Goal: Task Accomplishment & Management: Manage account settings

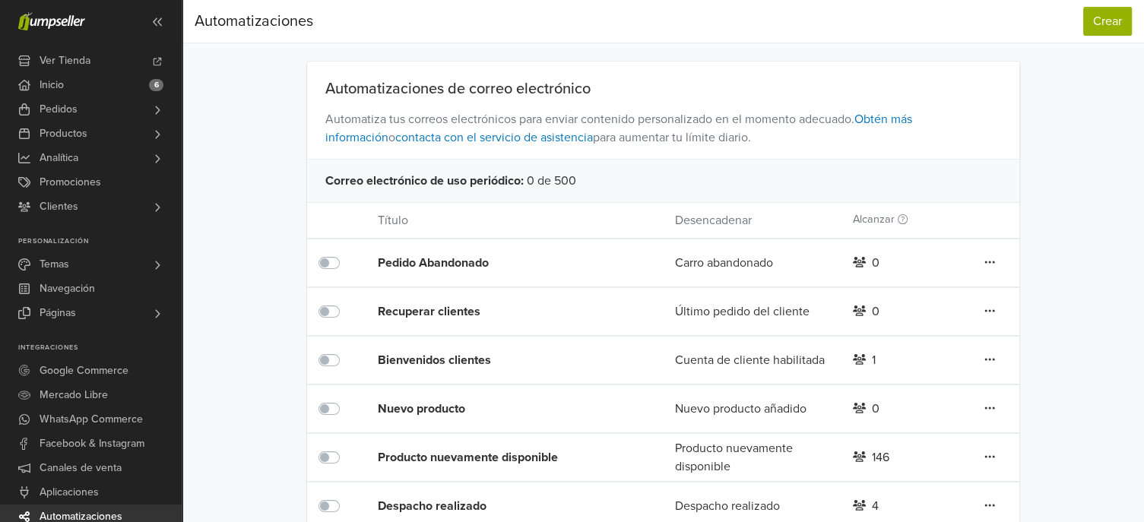
scroll to position [26, 0]
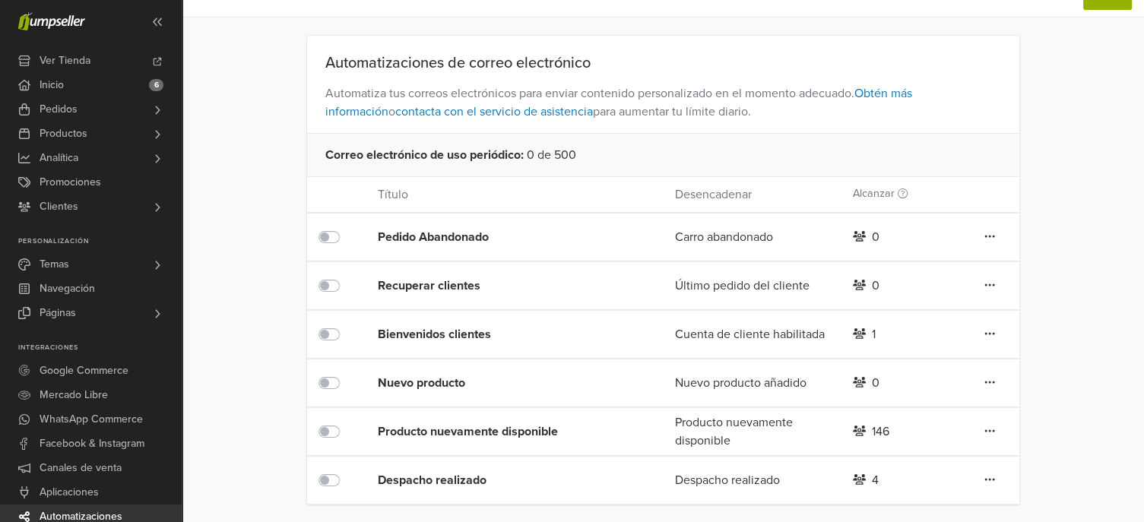
click at [459, 236] on div "Pedido Abandonado" at bounding box center [496, 237] width 237 height 18
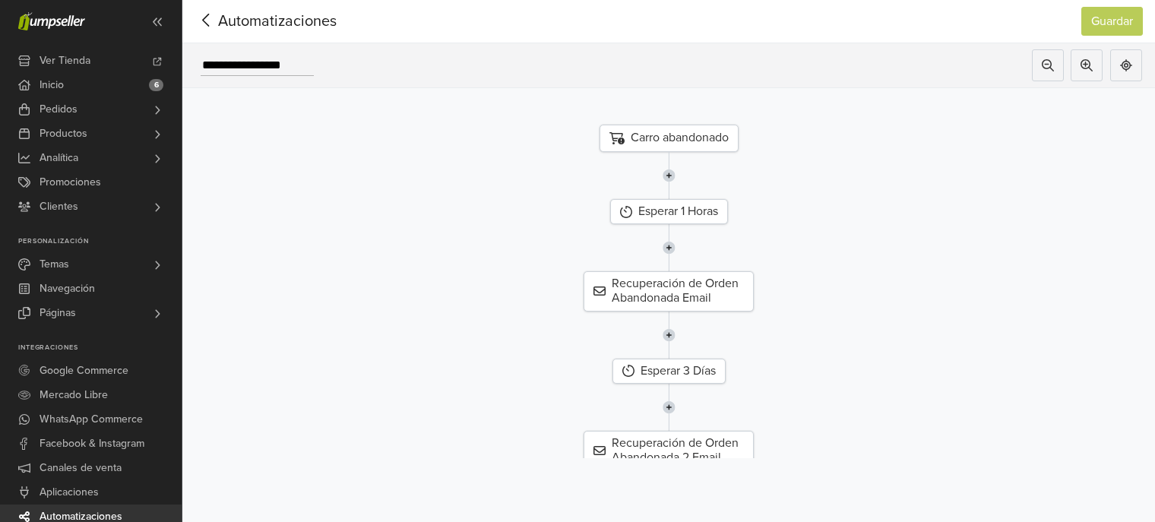
click at [232, 24] on span "Automatizaciones" at bounding box center [254, 21] width 119 height 23
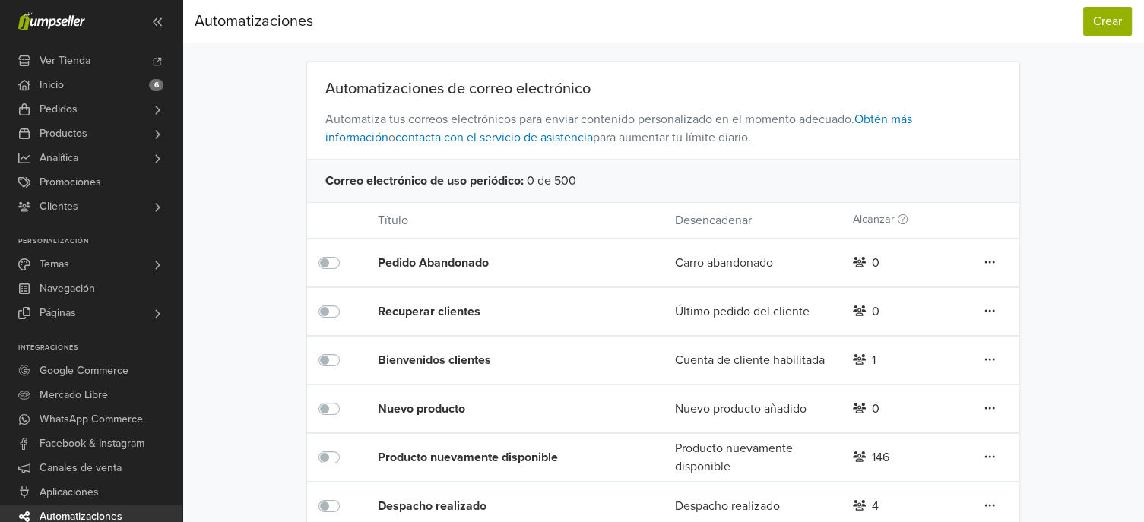
scroll to position [26, 0]
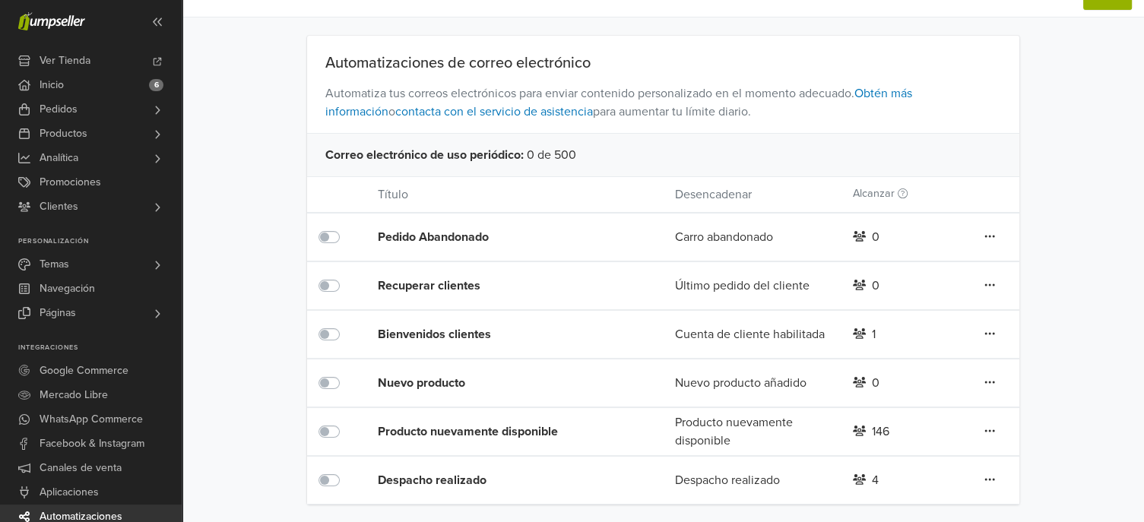
click at [448, 420] on div "Producto nuevamente disponible" at bounding box center [485, 431] width 214 height 47
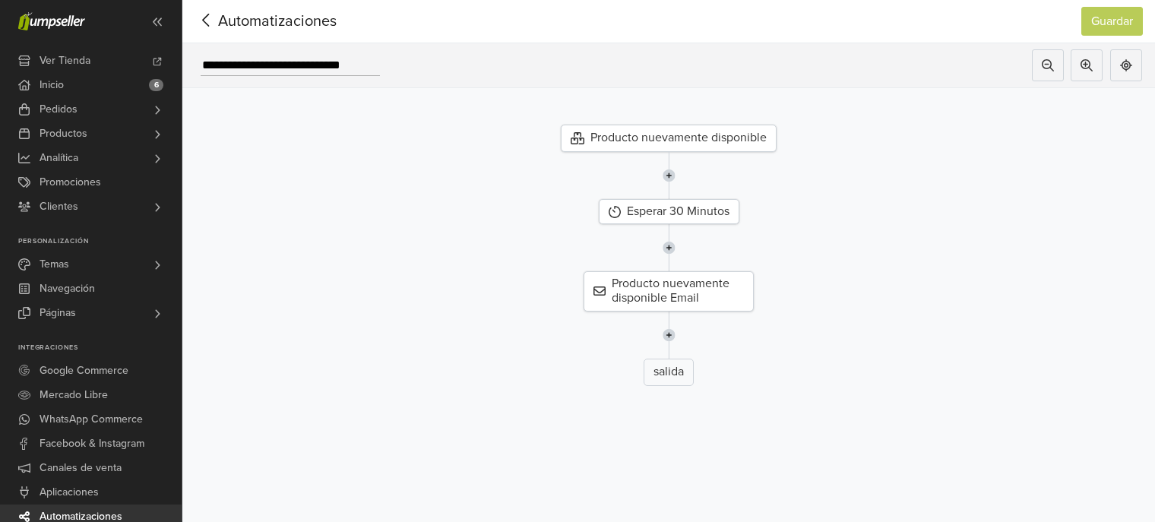
click at [234, 27] on span "Automatizaciones" at bounding box center [254, 21] width 119 height 23
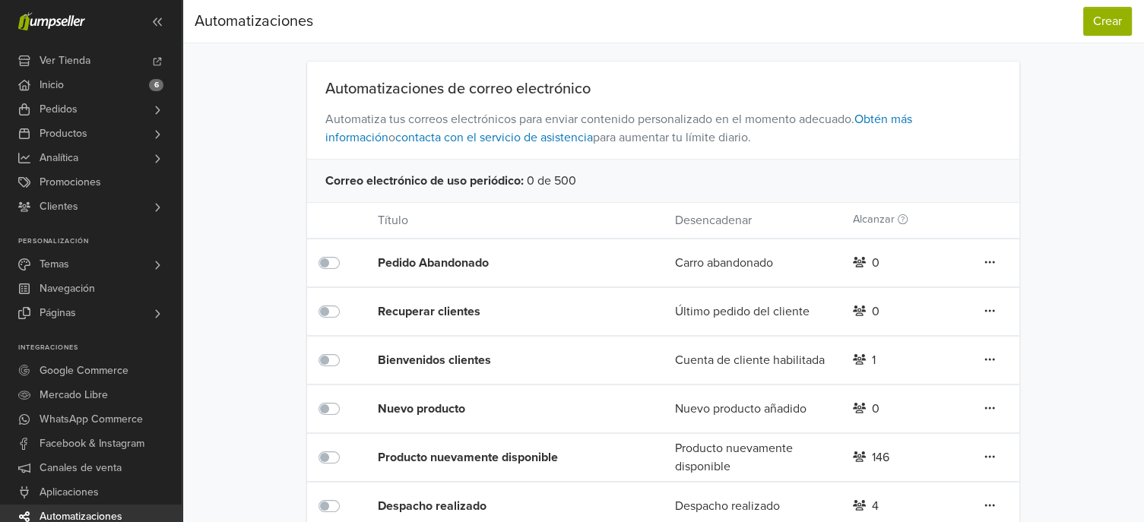
scroll to position [26, 0]
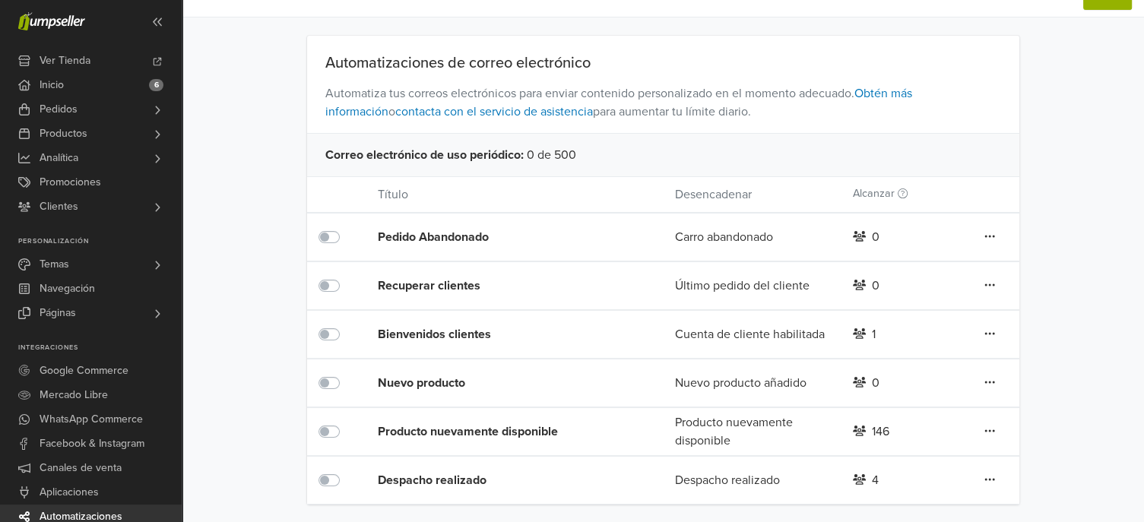
click at [444, 463] on div "Despacho realizado" at bounding box center [485, 480] width 214 height 47
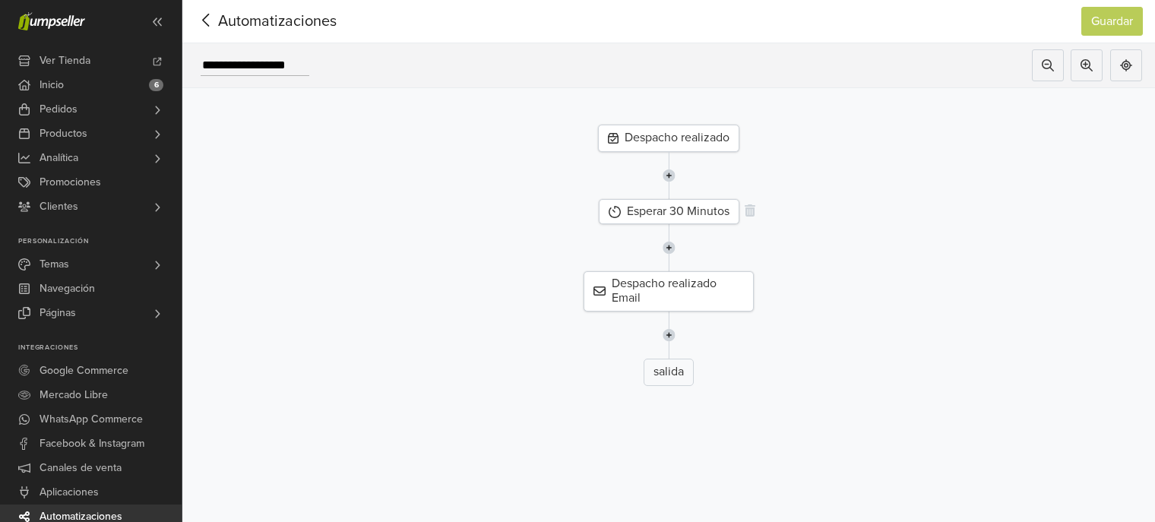
click at [625, 212] on div "Esperar 30 Minutos" at bounding box center [669, 211] width 141 height 25
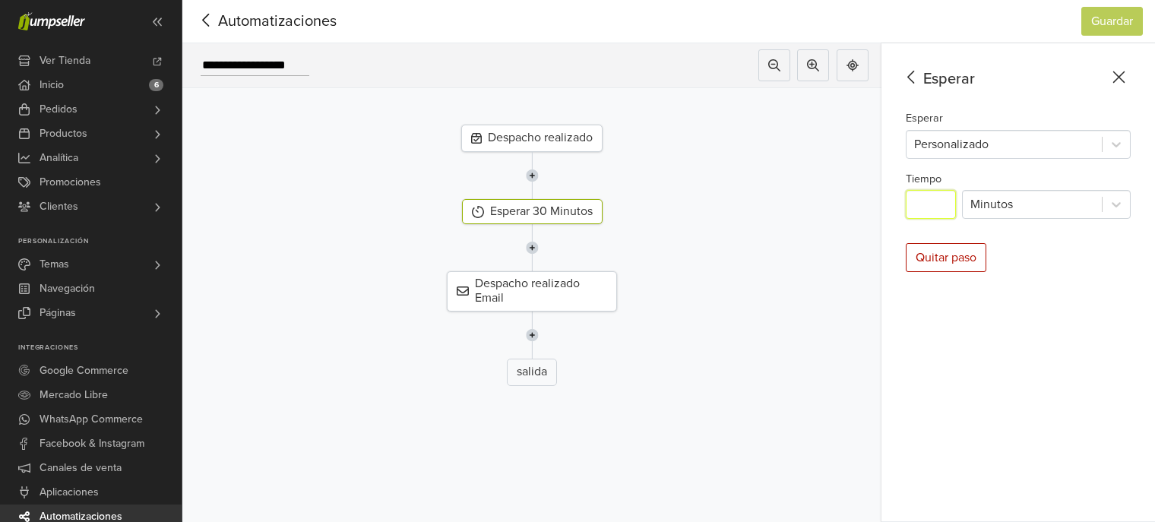
click at [941, 204] on input "**" at bounding box center [931, 204] width 50 height 29
type input "*"
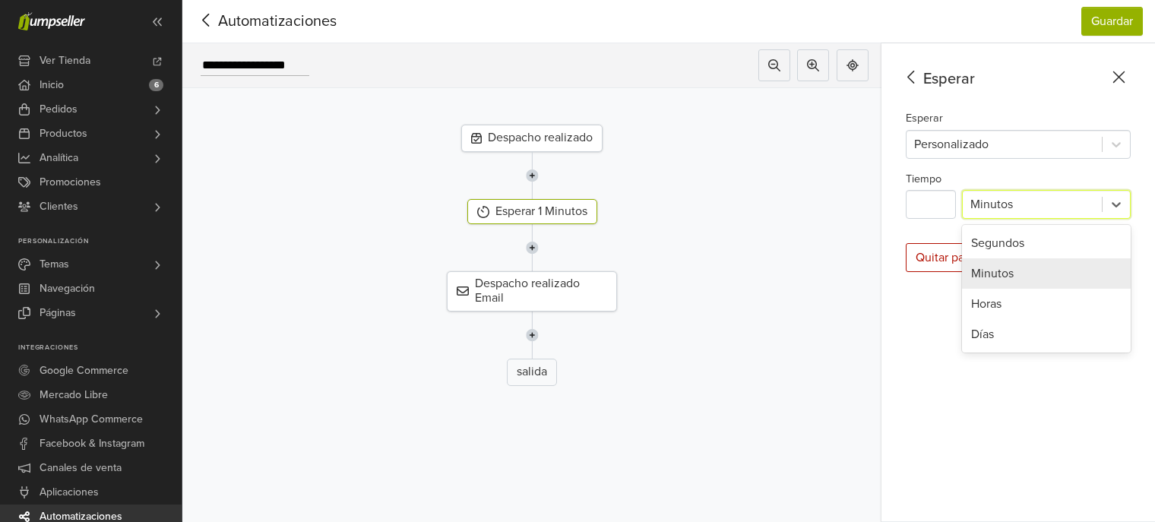
click at [977, 204] on div at bounding box center [1032, 204] width 124 height 21
click at [967, 334] on div "Días" at bounding box center [1046, 334] width 169 height 30
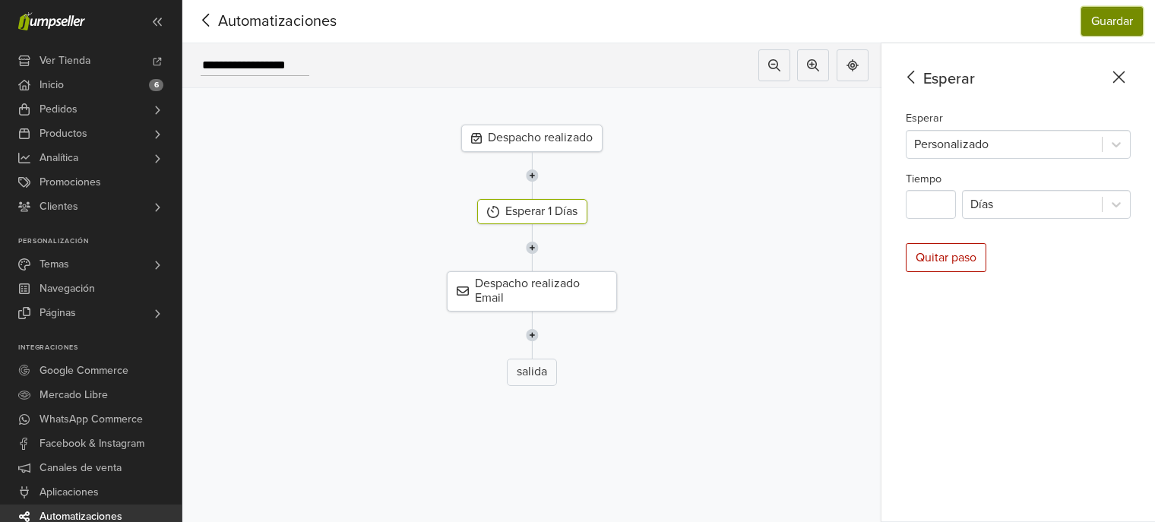
click at [1107, 17] on button "Guardar" at bounding box center [1112, 21] width 62 height 29
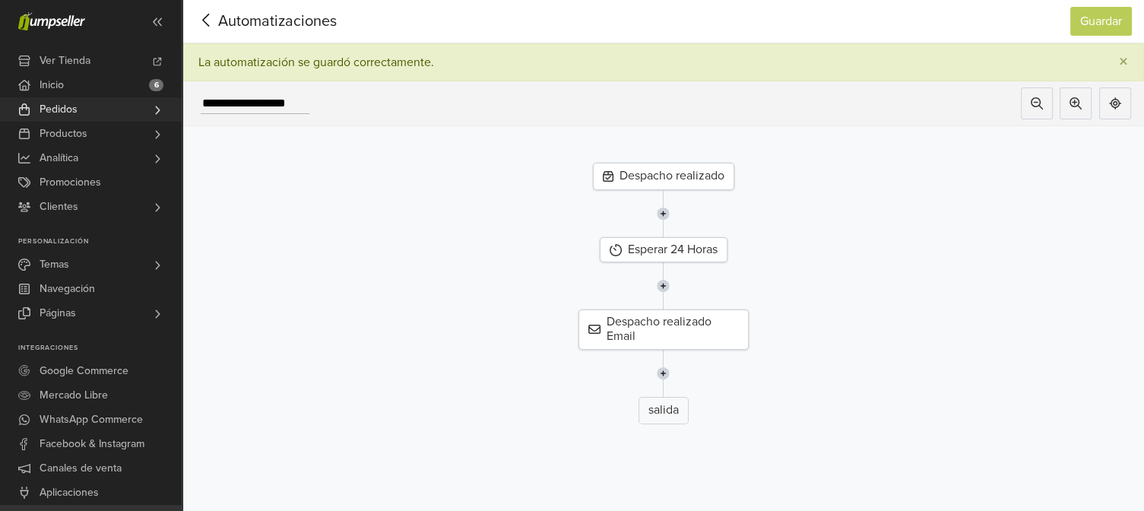
click at [132, 112] on link "Pedidos" at bounding box center [91, 109] width 182 height 24
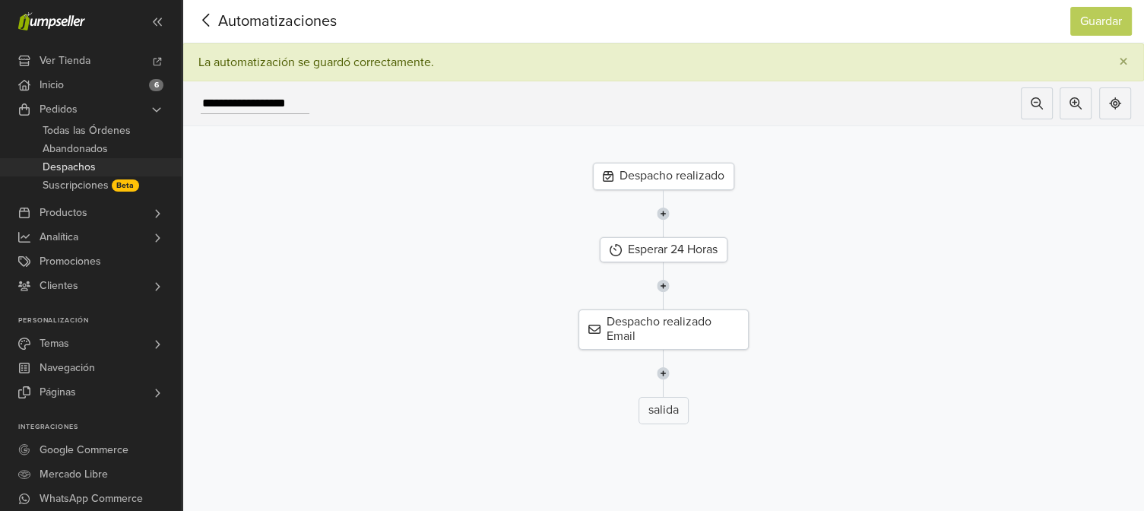
click at [84, 161] on span "Despachos" at bounding box center [69, 167] width 53 height 18
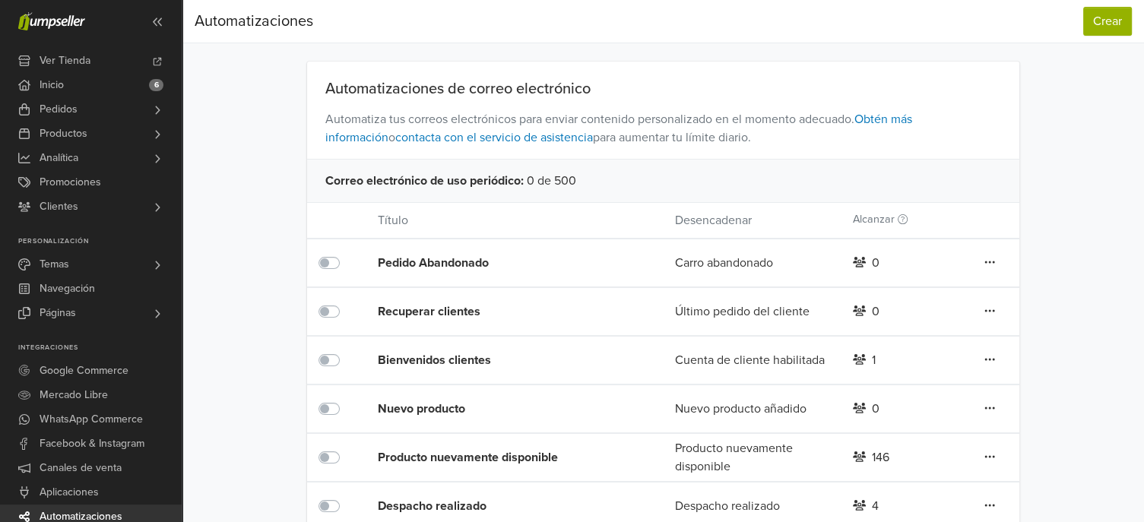
scroll to position [26, 0]
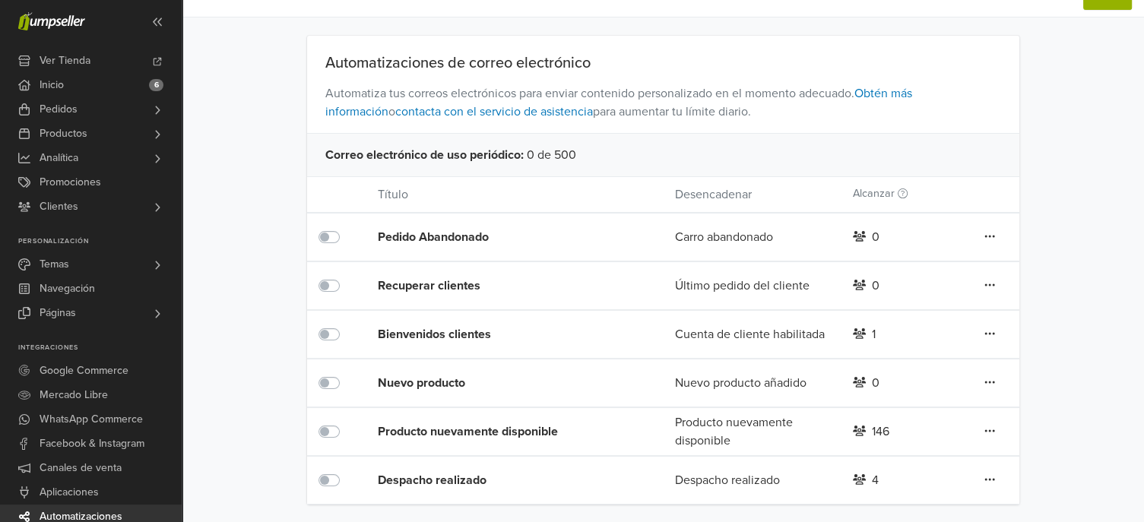
click at [467, 473] on div "Despacho realizado" at bounding box center [496, 480] width 237 height 18
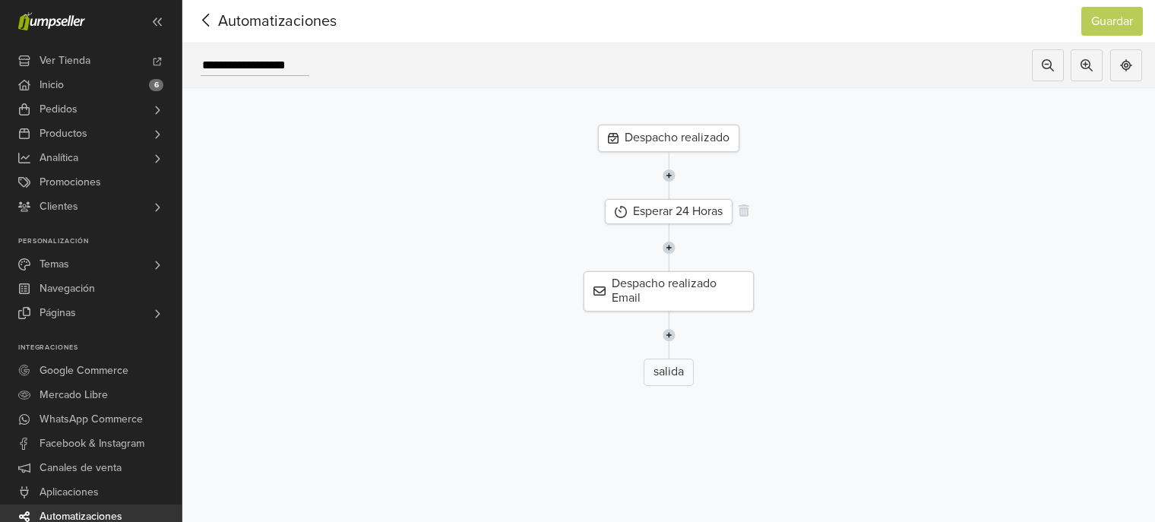
click at [649, 213] on div "Esperar 24 Horas" at bounding box center [669, 211] width 128 height 25
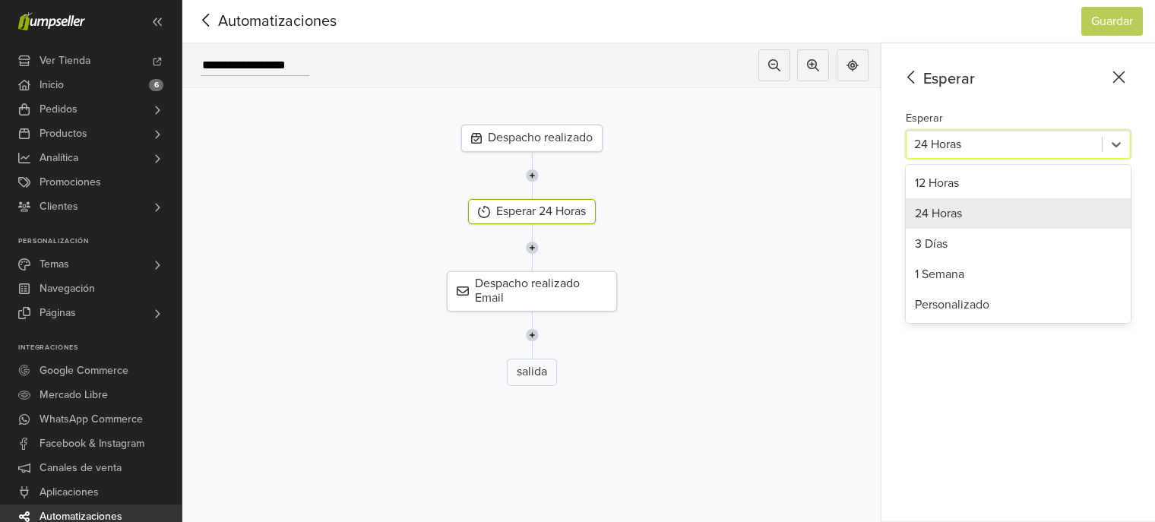
click at [943, 137] on div at bounding box center [1004, 144] width 180 height 21
click at [922, 303] on div "Personalizado" at bounding box center [1018, 305] width 225 height 30
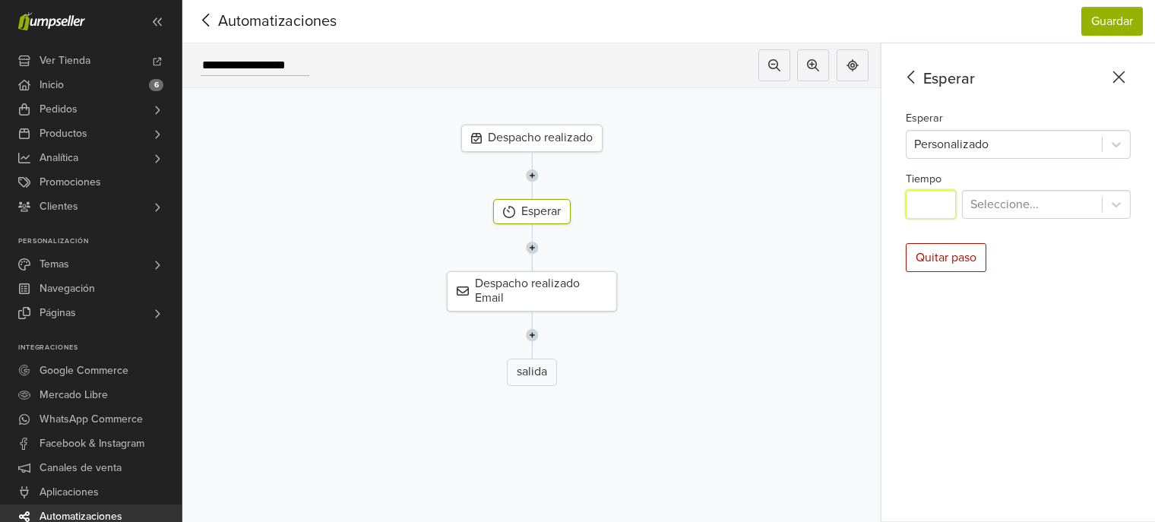
click at [930, 207] on input "*" at bounding box center [931, 204] width 50 height 29
type input "**"
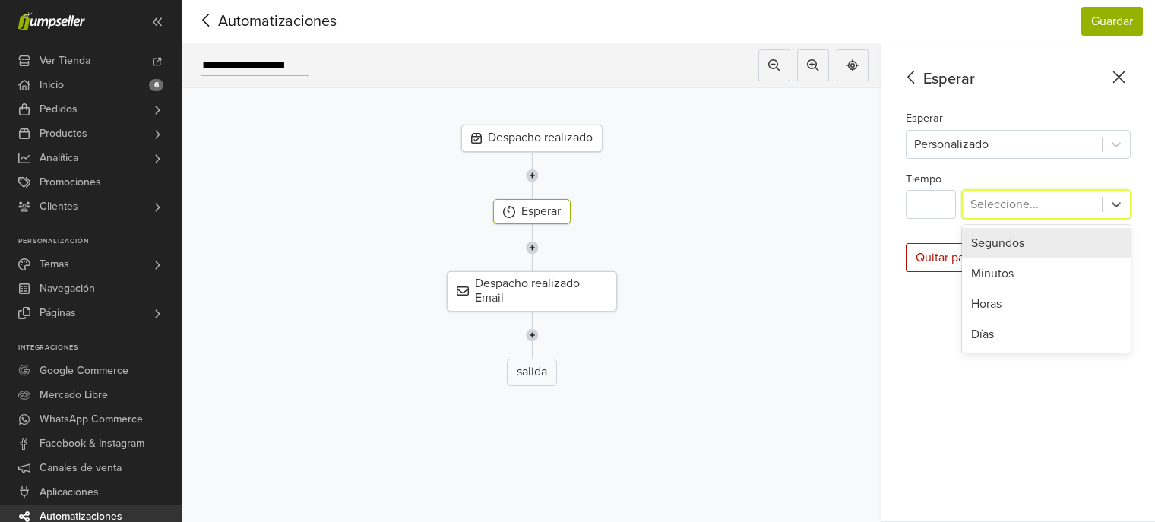
click at [1078, 203] on div at bounding box center [1032, 204] width 124 height 21
click at [1015, 274] on div "Minutos" at bounding box center [1046, 273] width 169 height 30
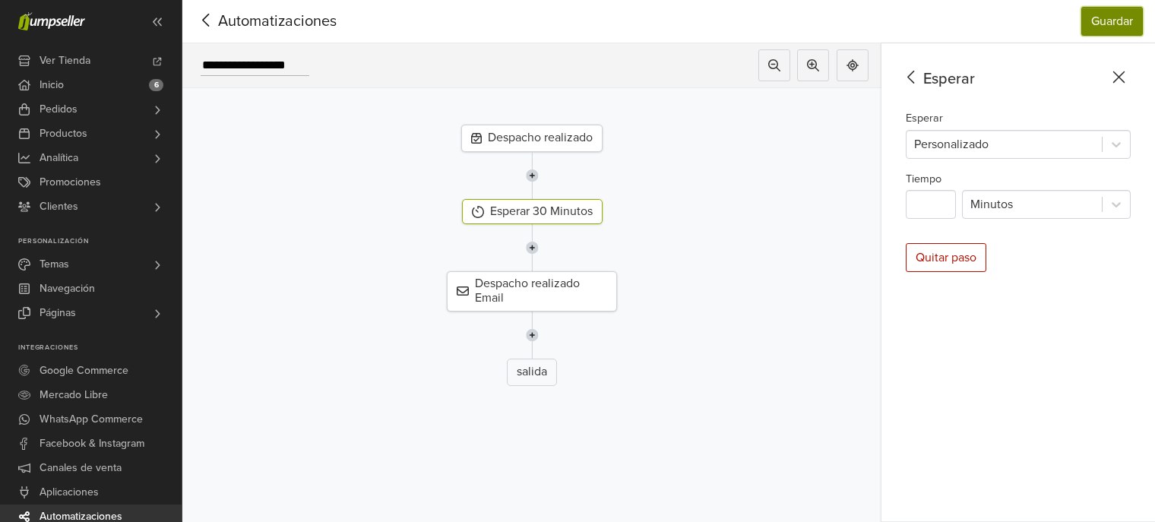
click at [1106, 17] on button "Guardar" at bounding box center [1112, 21] width 62 height 29
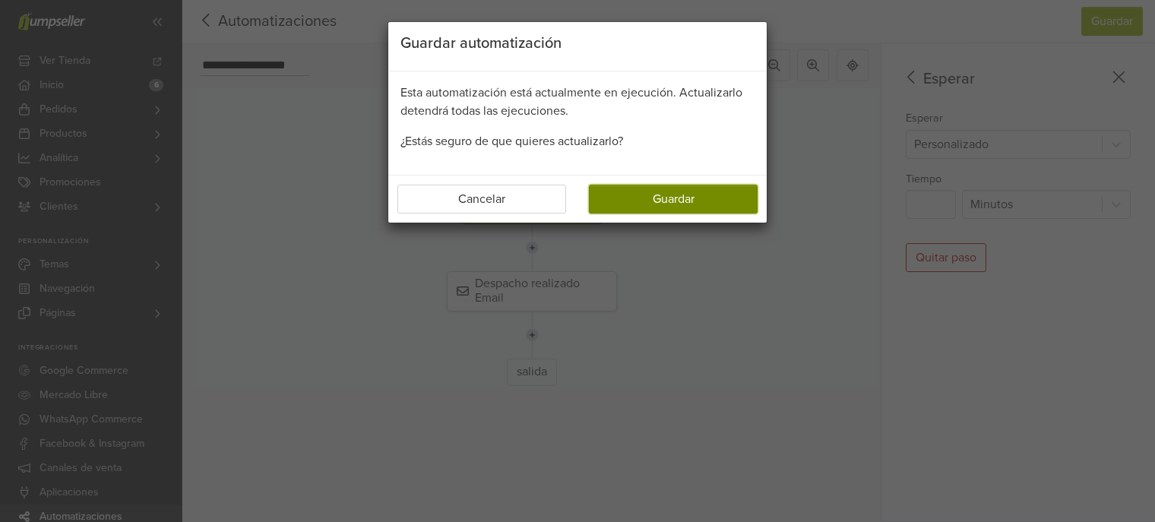
click at [642, 190] on button "Guardar" at bounding box center [673, 199] width 169 height 29
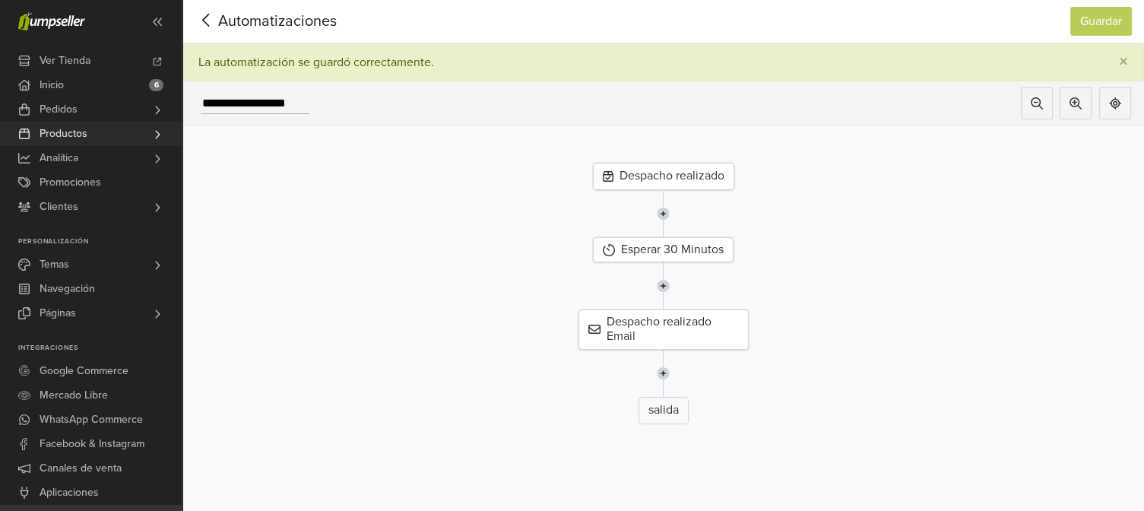
click at [112, 130] on link "Productos" at bounding box center [91, 134] width 182 height 24
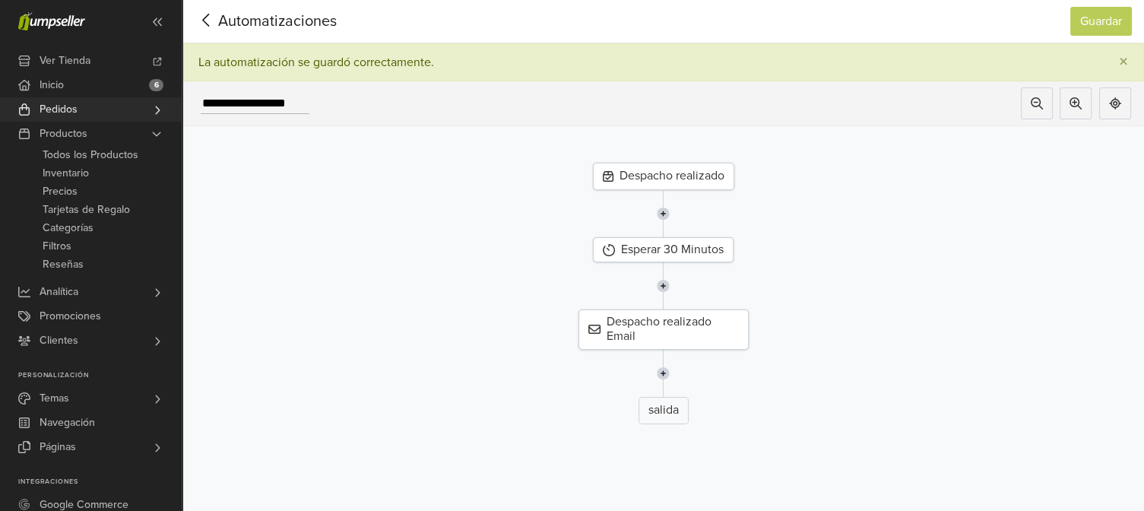
click at [100, 109] on link "Pedidos" at bounding box center [91, 109] width 182 height 24
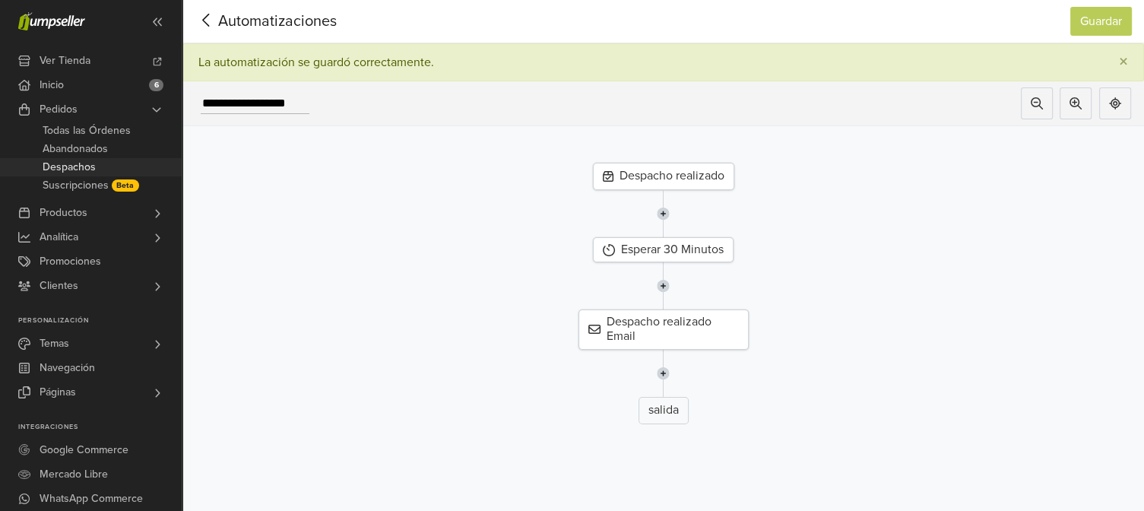
click at [74, 160] on span "Despachos" at bounding box center [69, 167] width 53 height 18
